Goal: Task Accomplishment & Management: Use online tool/utility

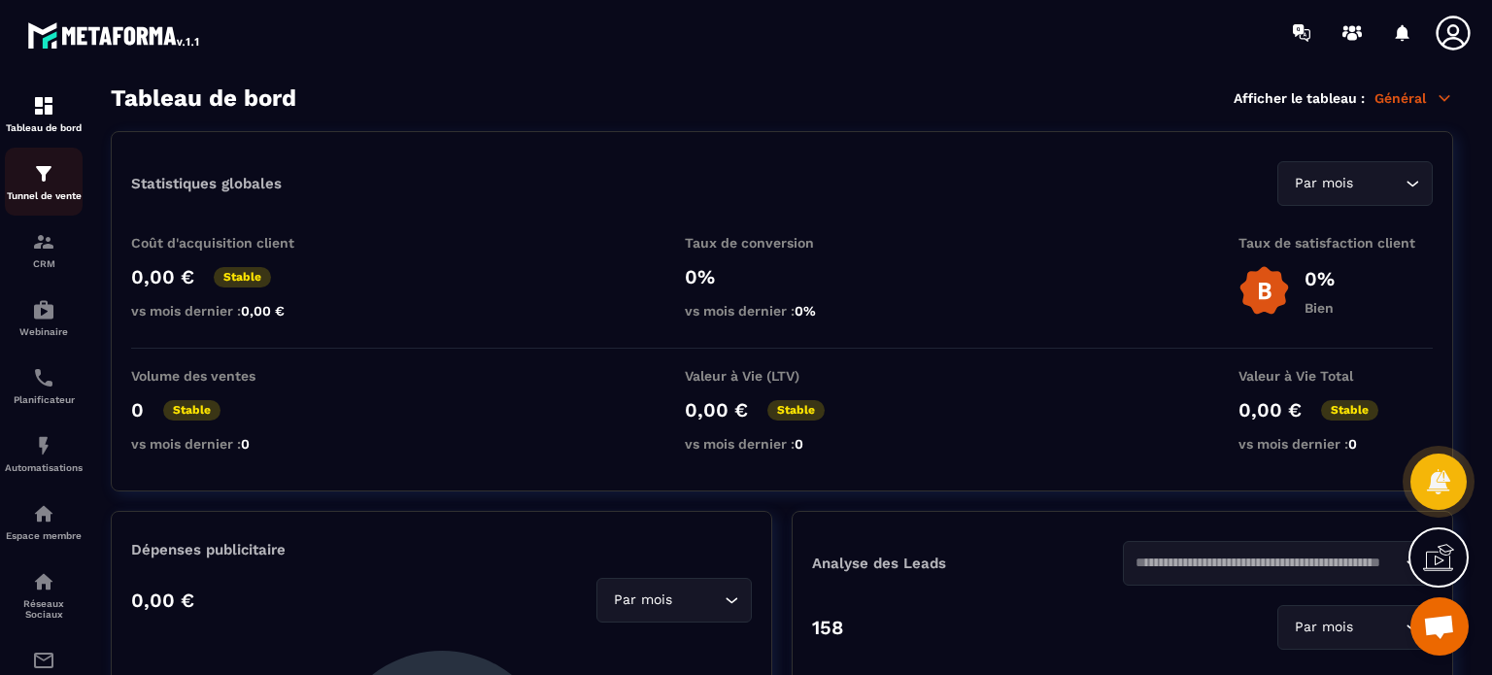
click at [37, 183] on img at bounding box center [43, 173] width 23 height 23
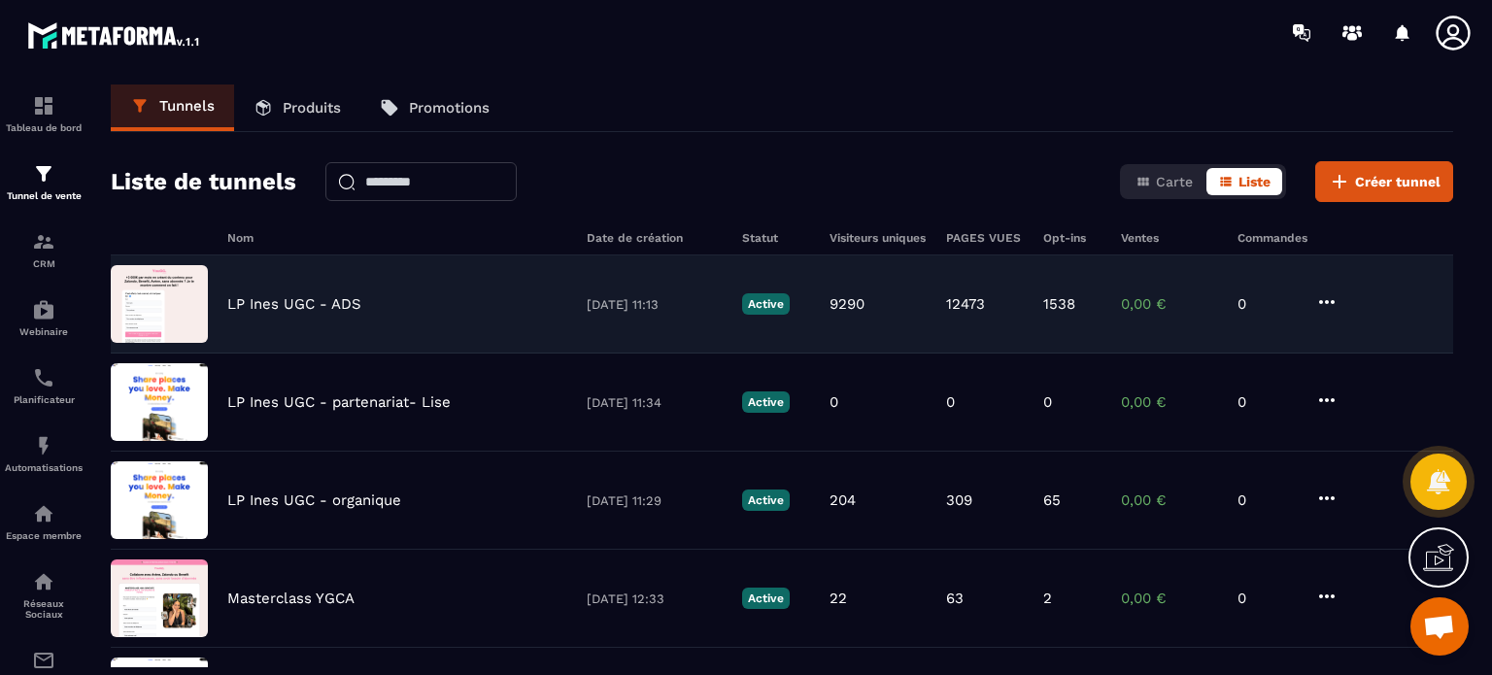
click at [299, 302] on p "LP Ines UGC - ADS" at bounding box center [294, 303] width 134 height 17
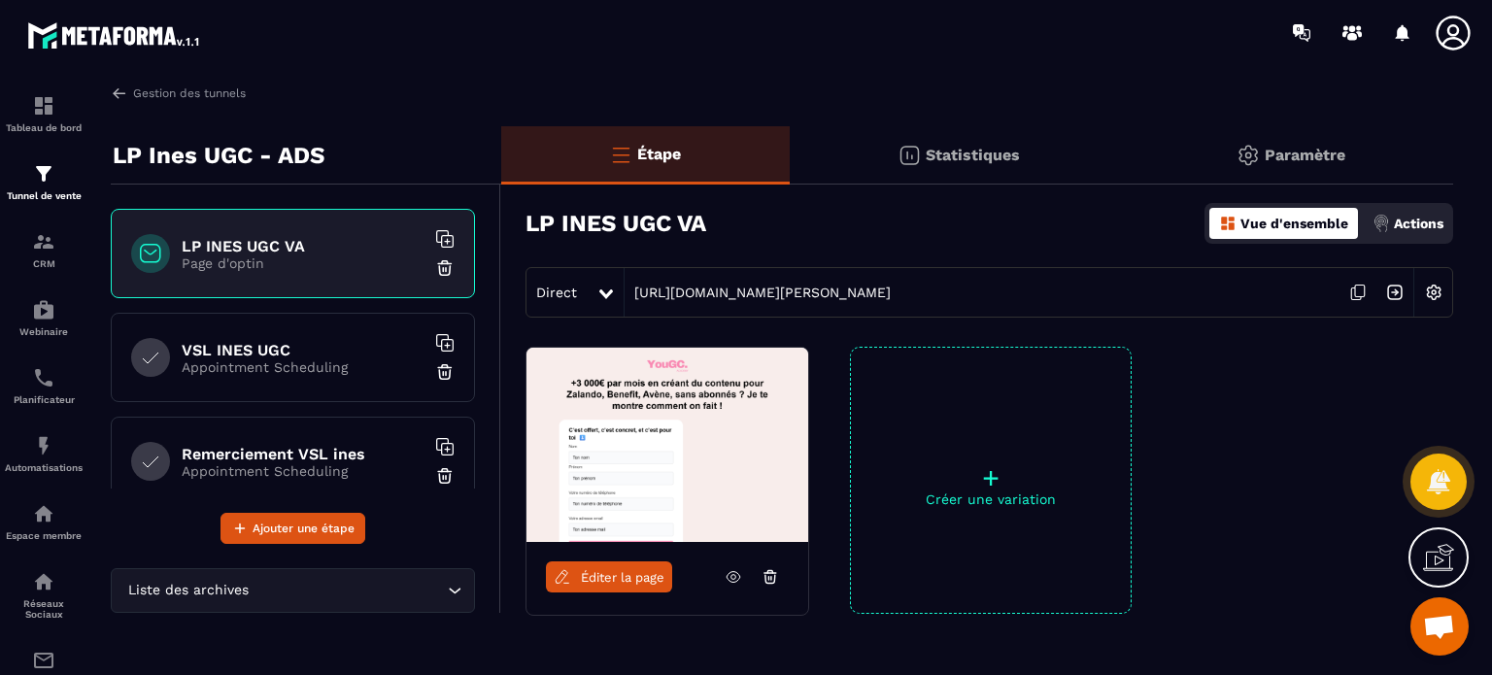
click at [281, 343] on h6 "VSL INES UGC" at bounding box center [303, 350] width 243 height 18
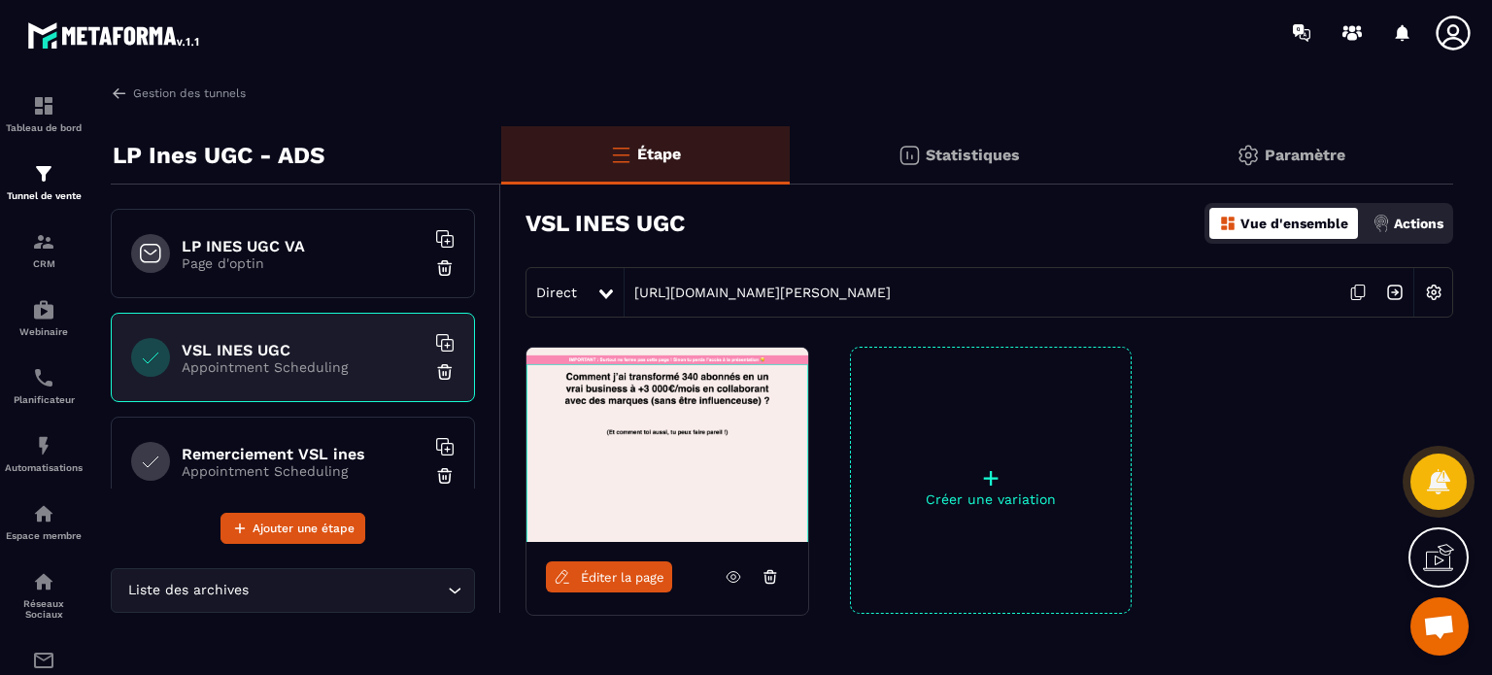
click at [788, 300] on div "Direct [URL][DOMAIN_NAME][PERSON_NAME]" at bounding box center [988, 292] width 927 height 50
click at [790, 292] on link "[URL][DOMAIN_NAME][PERSON_NAME]" at bounding box center [757, 293] width 266 height 16
click at [609, 588] on link "Éditer la page" at bounding box center [609, 576] width 126 height 31
